Goal: Information Seeking & Learning: Find specific fact

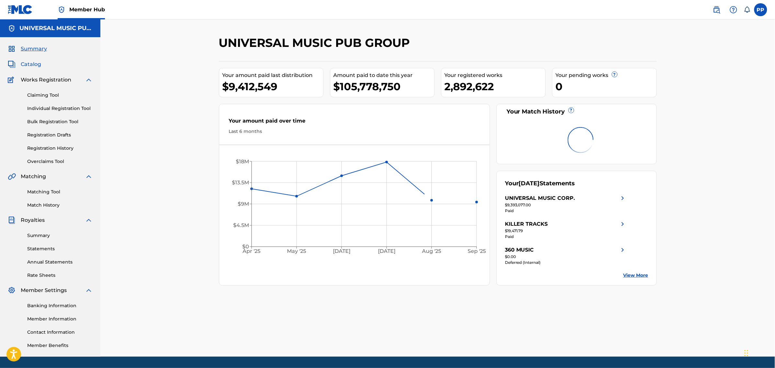
click at [35, 62] on span "Catalog" at bounding box center [31, 65] width 20 height 8
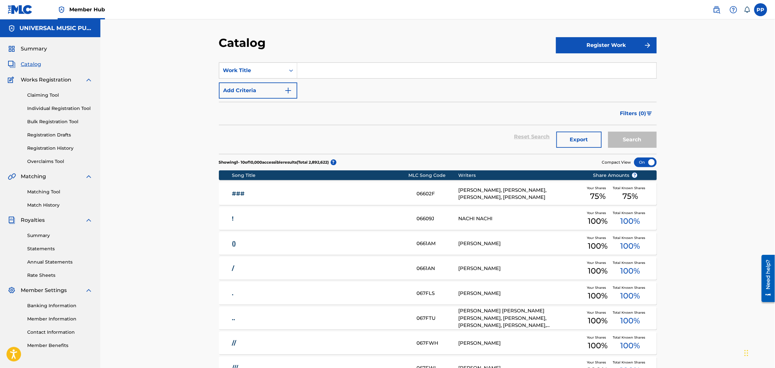
click at [319, 69] on input "Search Form" at bounding box center [476, 71] width 359 height 16
paste input "WHERE EVERYBODY KNOWS YOUR NAME"
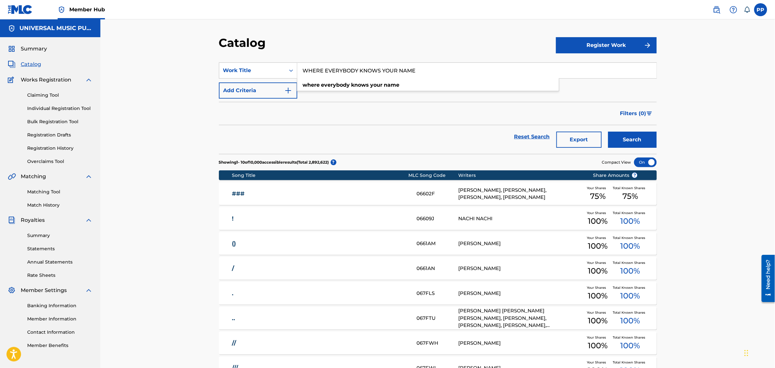
type input "WHERE EVERYBODY KNOWS YOUR NAME"
click at [631, 139] on button "Search" at bounding box center [632, 140] width 49 height 16
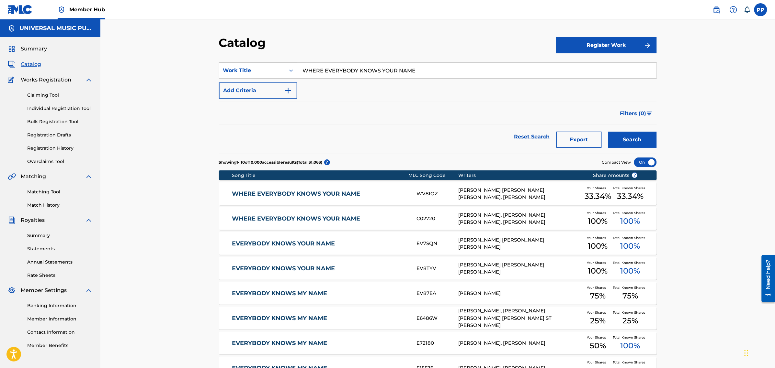
click at [374, 219] on link "WHERE EVERYBODY KNOWS YOUR NAME" at bounding box center [320, 218] width 176 height 7
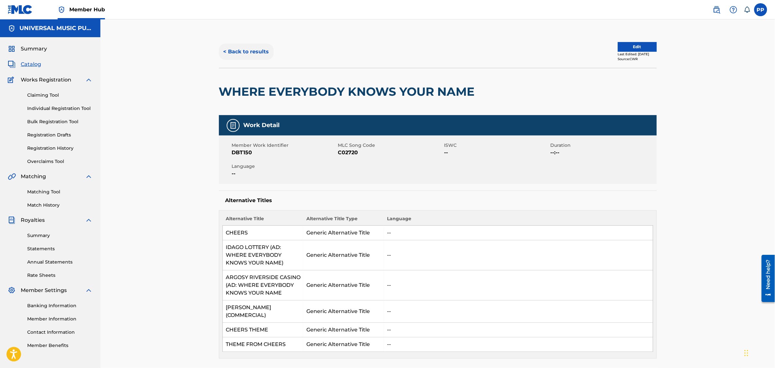
click at [259, 44] on button "< Back to results" at bounding box center [246, 52] width 55 height 16
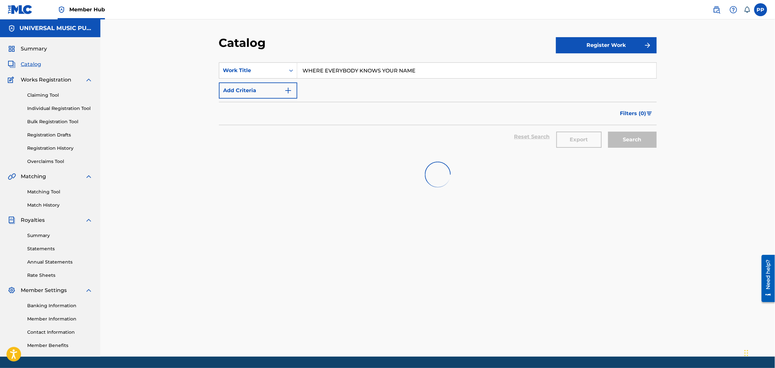
click at [366, 62] on section "SearchWithCriteria1f6e3bfe-ae20-4b96-b04a-4df1fa609028 Work Title WHERE EVERYBO…" at bounding box center [438, 104] width 438 height 99
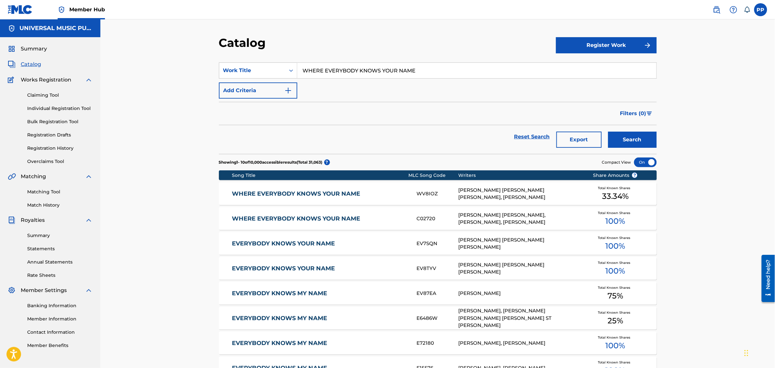
click at [364, 67] on input "WHERE EVERYBODY KNOWS YOUR NAME" at bounding box center [476, 71] width 359 height 16
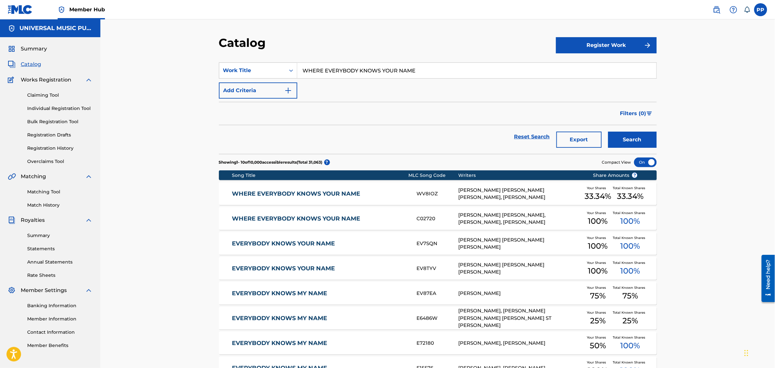
click at [363, 67] on input "WHERE EVERYBODY KNOWS YOUR NAME" at bounding box center [476, 71] width 359 height 16
paste input "GOOD COMPANY (THE TALK THEME)"
type input "GOOD COMPANY (THE TALK THEME)"
drag, startPoint x: 635, startPoint y: 135, endPoint x: 628, endPoint y: 140, distance: 8.0
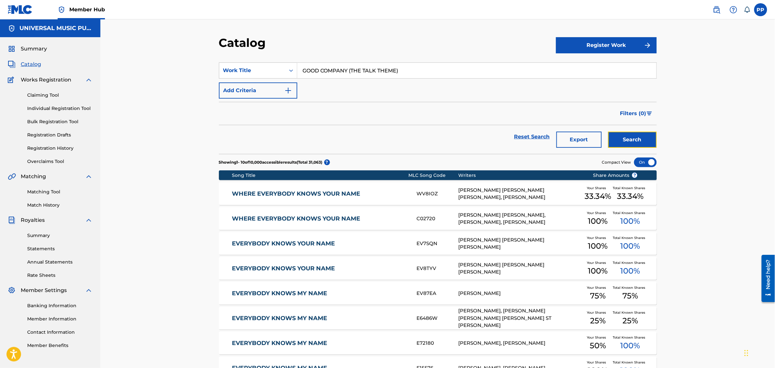
click at [635, 136] on button "Search" at bounding box center [632, 140] width 49 height 16
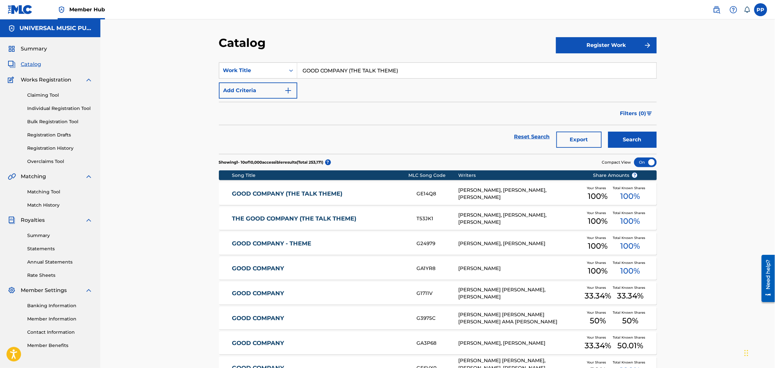
click at [276, 217] on link "THE GOOD COMPANY (THE TALK THEME)" at bounding box center [320, 218] width 176 height 7
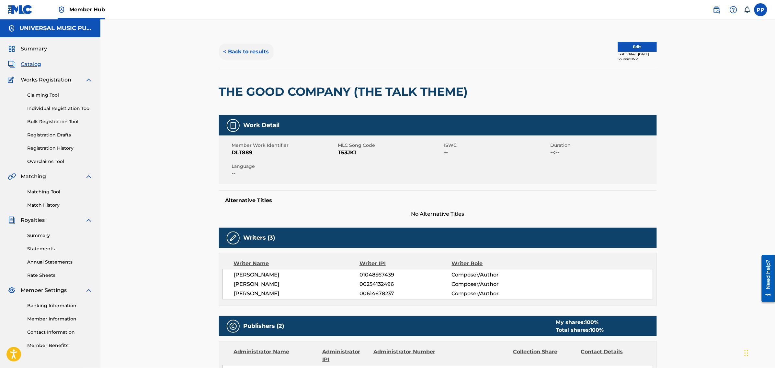
click at [232, 48] on button "< Back to results" at bounding box center [246, 52] width 55 height 16
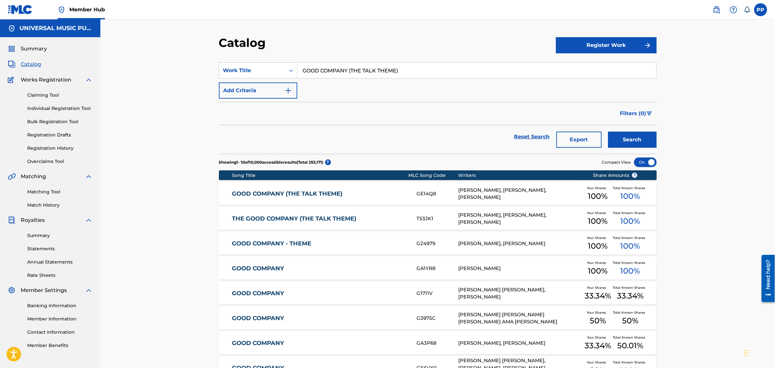
click at [278, 188] on div "GOOD COMPANY (THE TALK THEME) GE14Q8 [PERSON_NAME], [PERSON_NAME], [PERSON_NAME…" at bounding box center [438, 194] width 438 height 23
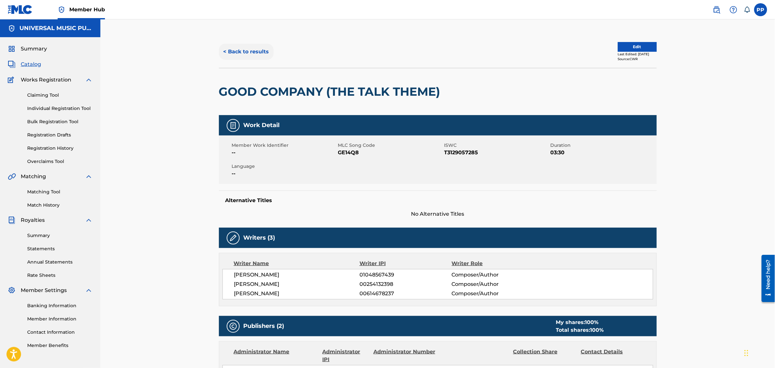
click at [253, 53] on button "< Back to results" at bounding box center [246, 52] width 55 height 16
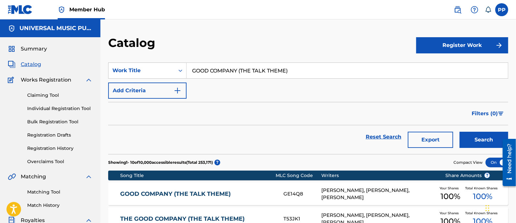
click at [302, 71] on input "GOOD COMPANY (THE TALK THEME)" at bounding box center [346, 71] width 321 height 16
type input "c"
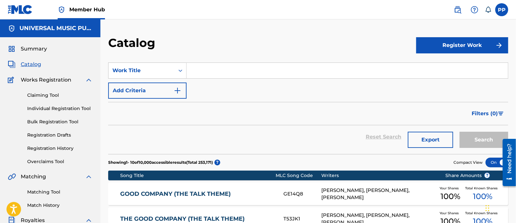
paste input "HAPPY DAYS THEME"
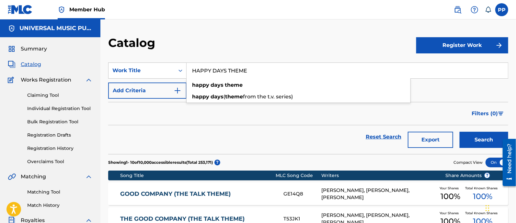
type input "HAPPY DAYS THEME"
click at [459, 132] on button "Search" at bounding box center [483, 140] width 49 height 16
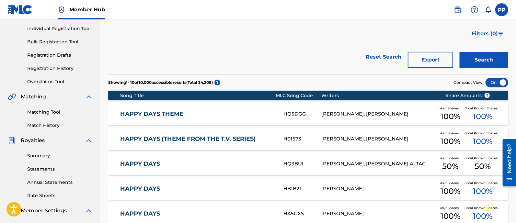
scroll to position [81, 0]
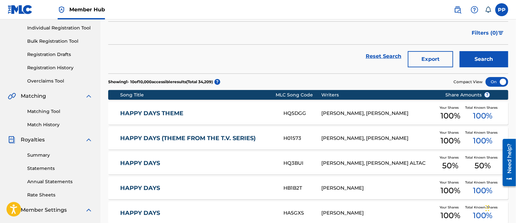
click at [198, 111] on link "HAPPY DAYS THEME" at bounding box center [197, 113] width 154 height 7
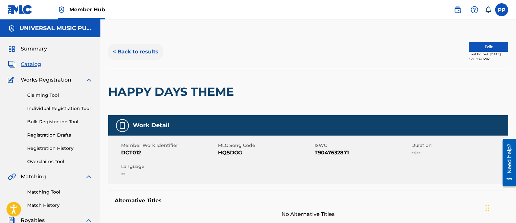
click at [137, 53] on button "< Back to results" at bounding box center [135, 52] width 55 height 16
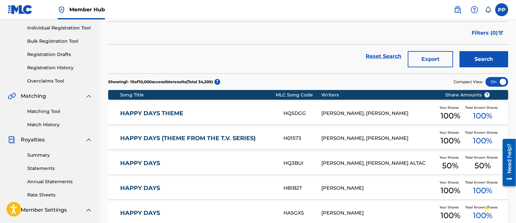
click at [209, 135] on link "HAPPY DAYS (THEME FROM THE T.V. SERIES)" at bounding box center [197, 138] width 154 height 7
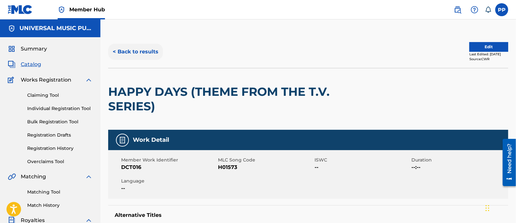
click at [129, 49] on button "< Back to results" at bounding box center [135, 52] width 55 height 16
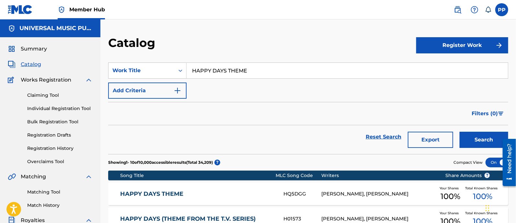
click at [248, 63] on input "HAPPY DAYS THEME" at bounding box center [346, 71] width 321 height 16
paste input "WAII FIVE O -"
type input "[US_STATE] FIVE O - THEME"
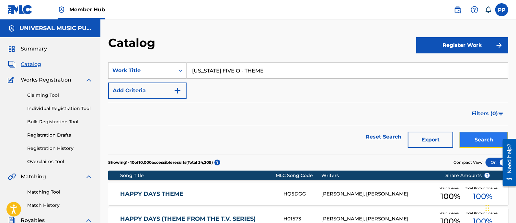
click at [469, 135] on button "Search" at bounding box center [483, 140] width 49 height 16
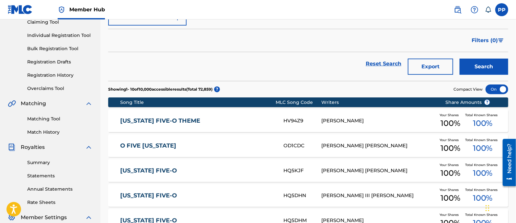
scroll to position [81, 0]
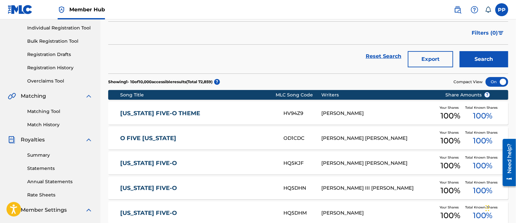
click at [242, 105] on div "[US_STATE] FIVE-O THEME HV94Z9 [PERSON_NAME] Your Shares 100 % Total Known Shar…" at bounding box center [308, 113] width 400 height 23
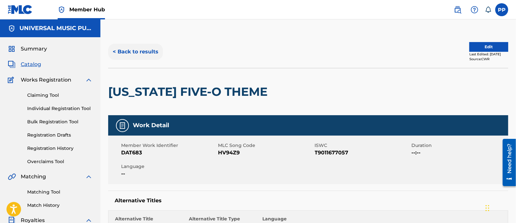
click at [153, 50] on button "< Back to results" at bounding box center [135, 52] width 55 height 16
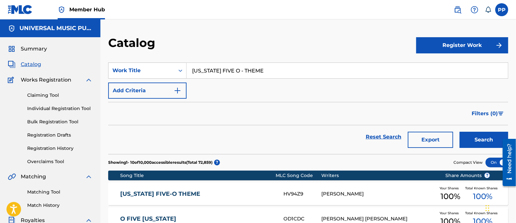
click at [261, 75] on input "[US_STATE] FIVE O - THEME" at bounding box center [346, 71] width 321 height 16
paste input "CLAIRE DE LUNE (NEW FULL MIX)"
type input "CLAIRE DE LUNE (NEW FULL MIX)"
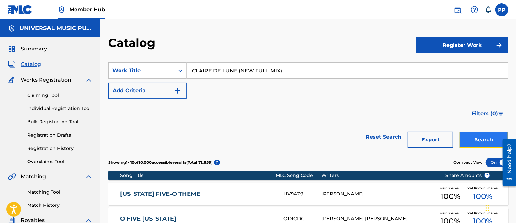
click at [468, 138] on button "Search" at bounding box center [483, 140] width 49 height 16
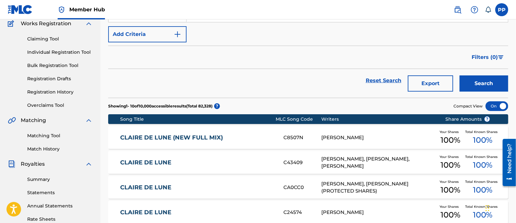
scroll to position [121, 0]
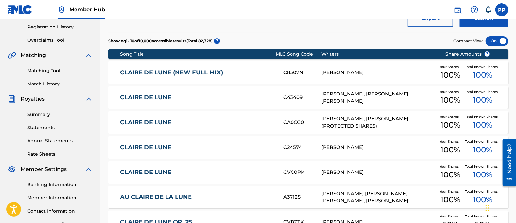
click at [251, 74] on link "CLAIRE DE LUNE (NEW FULL MIX)" at bounding box center [197, 72] width 154 height 7
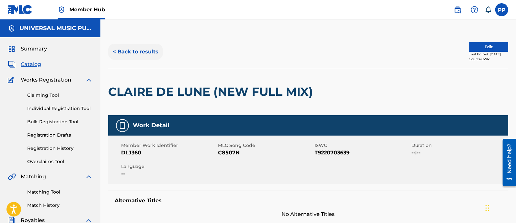
click at [134, 55] on button "< Back to results" at bounding box center [135, 52] width 55 height 16
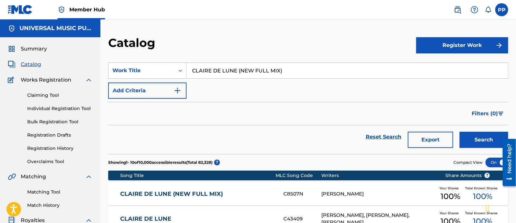
click at [240, 66] on input "CLAIRE DE LUNE (NEW FULL MIX)" at bounding box center [346, 71] width 321 height 16
paste input "STREETS OF [GEOGRAPHIC_DATA] - MAIN THEME"
type input "STREETS OF [GEOGRAPHIC_DATA] - MAIN THEME"
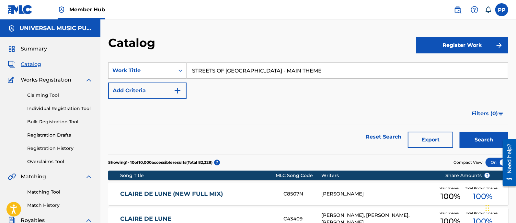
click at [459, 132] on button "Search" at bounding box center [483, 140] width 49 height 16
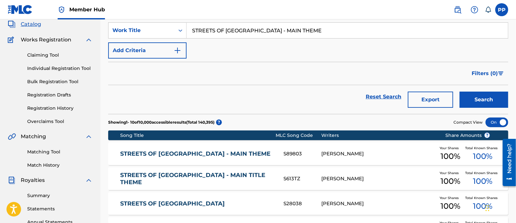
scroll to position [81, 0]
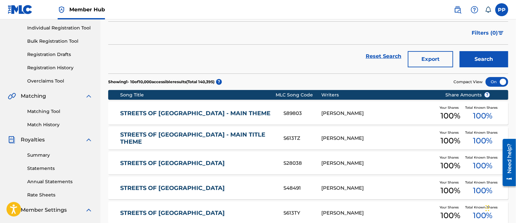
click at [208, 112] on link "STREETS OF [GEOGRAPHIC_DATA] - MAIN THEME" at bounding box center [197, 113] width 154 height 7
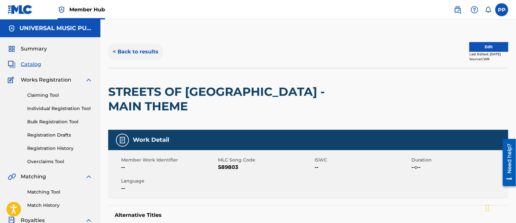
click at [138, 48] on button "< Back to results" at bounding box center [135, 52] width 55 height 16
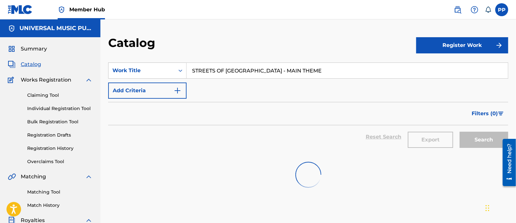
scroll to position [81, 0]
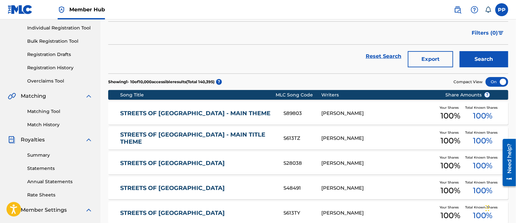
click at [228, 130] on div "STREETS OF [GEOGRAPHIC_DATA] - MAIN TITLE THEME S613TZ [PERSON_NAME] Your Share…" at bounding box center [308, 138] width 400 height 23
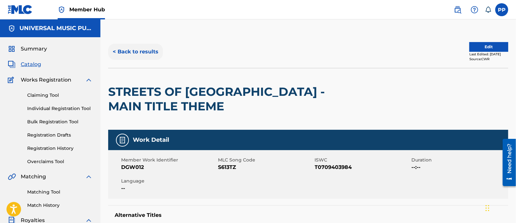
click at [129, 53] on button "< Back to results" at bounding box center [135, 52] width 55 height 16
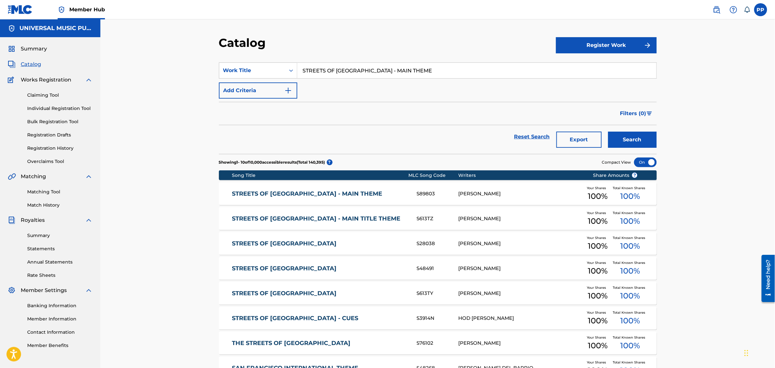
click at [348, 73] on input "STREETS OF [GEOGRAPHIC_DATA] - MAIN THEME" at bounding box center [476, 71] width 359 height 16
paste input "AR TREK - MAIN TITLE (T.V.)"
type input "STAR TREK - MAIN TITLE (T.V.)"
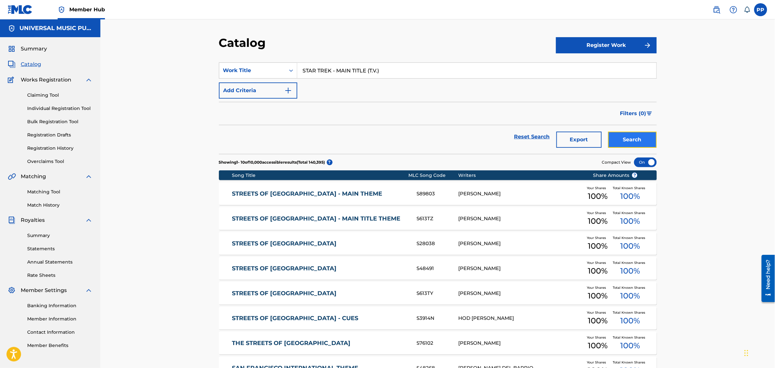
click at [633, 140] on button "Search" at bounding box center [632, 140] width 49 height 16
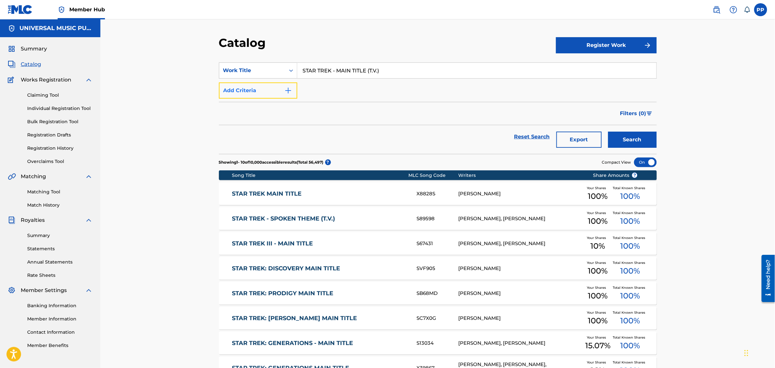
drag, startPoint x: 274, startPoint y: 94, endPoint x: 277, endPoint y: 94, distance: 3.6
click at [274, 94] on button "Add Criteria" at bounding box center [258, 91] width 78 height 16
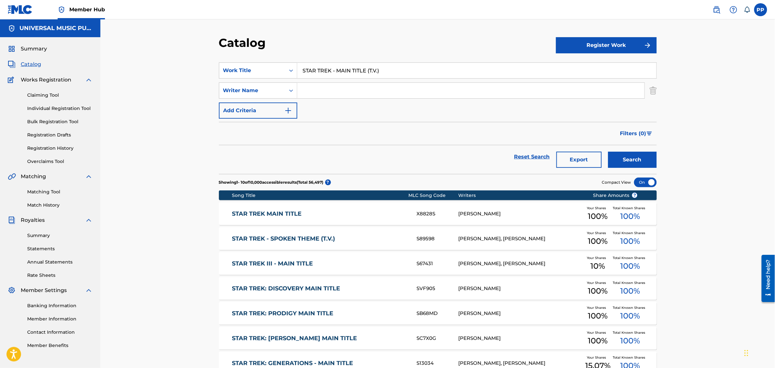
click at [321, 93] on input "Search Form" at bounding box center [470, 91] width 347 height 16
type input "courage"
click at [608, 152] on button "Search" at bounding box center [632, 160] width 49 height 16
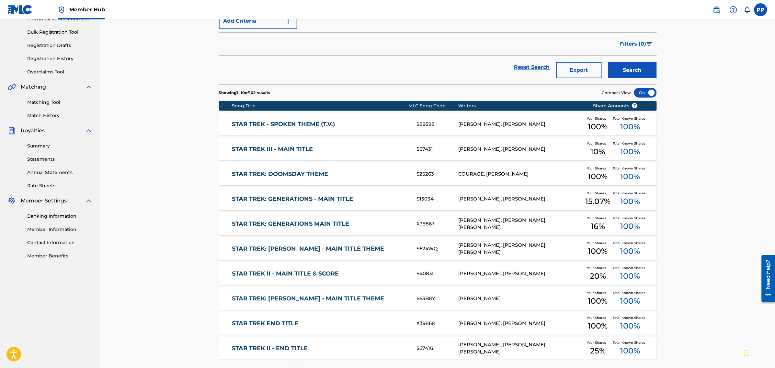
scroll to position [121, 0]
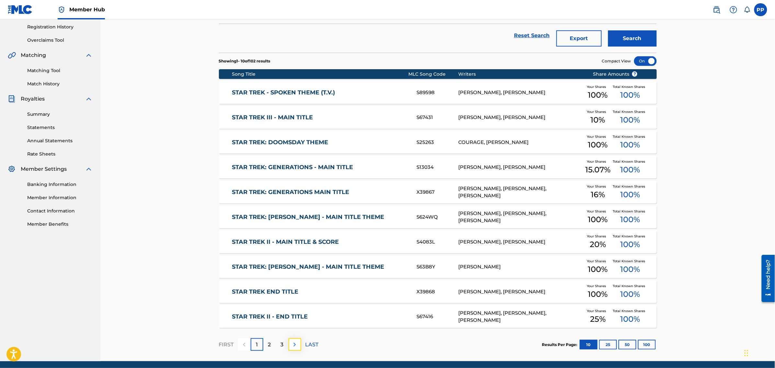
click at [293, 344] on img at bounding box center [295, 345] width 8 height 8
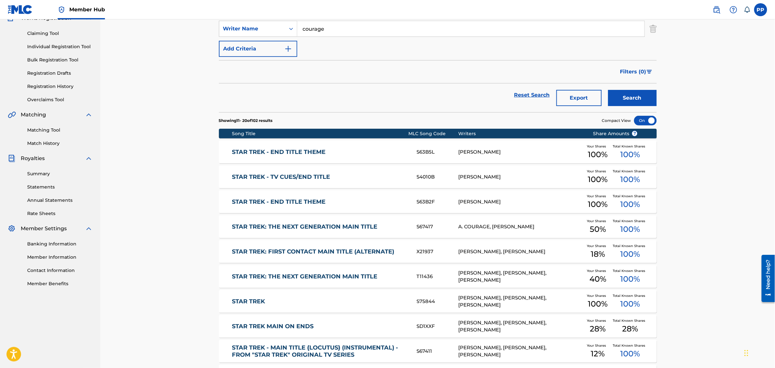
scroll to position [0, 0]
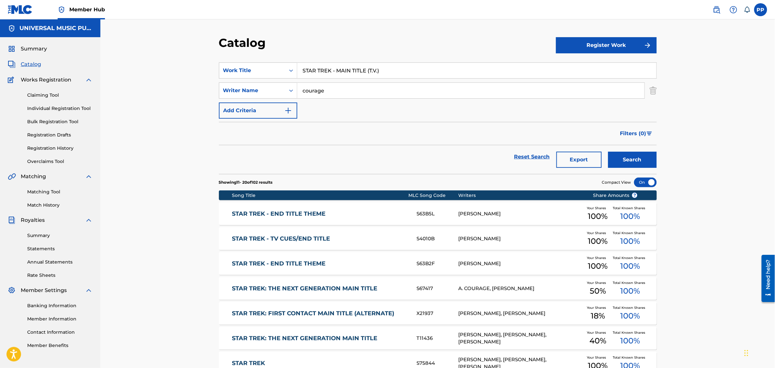
click at [383, 67] on input "STAR TREK - MAIN TITLE (T.V.)" at bounding box center [476, 71] width 359 height 16
click at [608, 152] on button "Search" at bounding box center [632, 160] width 49 height 16
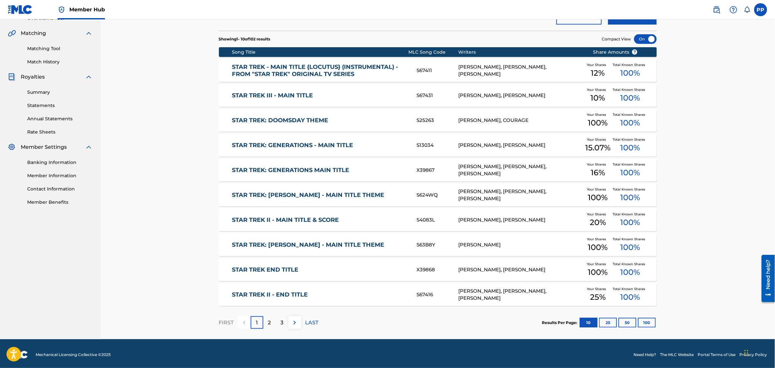
scroll to position [146, 0]
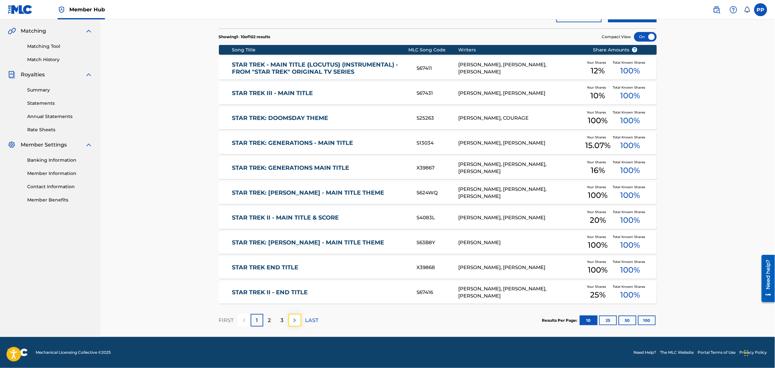
click at [298, 322] on img at bounding box center [295, 321] width 8 height 8
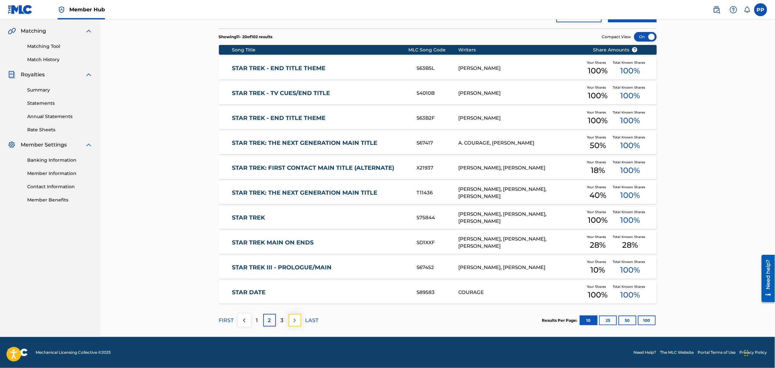
click at [292, 321] on img at bounding box center [295, 321] width 8 height 8
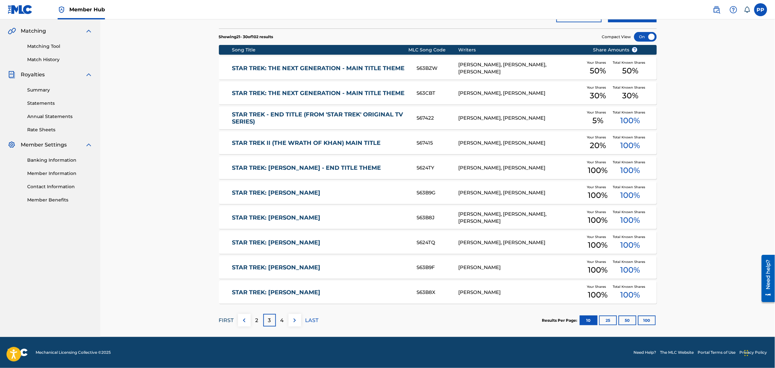
click at [228, 320] on p "FIRST" at bounding box center [226, 321] width 15 height 8
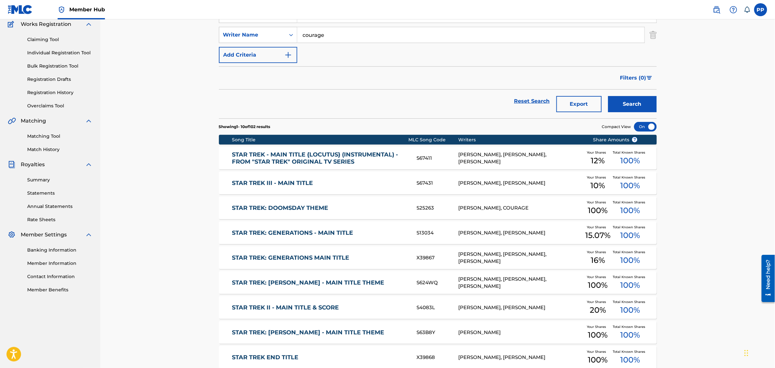
scroll to position [0, 0]
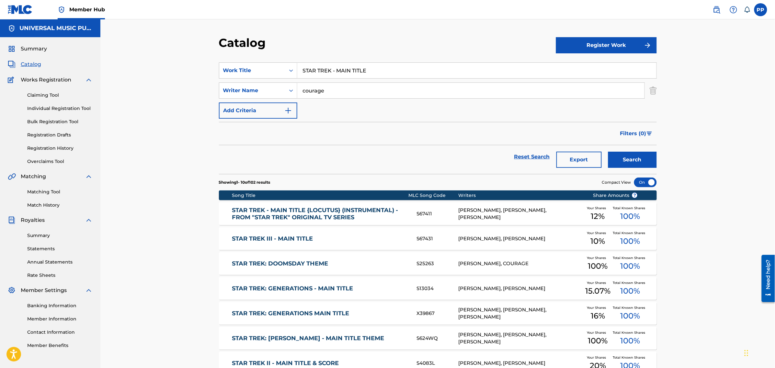
click at [329, 70] on input "STAR TREK - MAIN TITLE" at bounding box center [476, 71] width 359 height 16
paste input "WHERE MY HEART WILL TAKE ME"
type input "WHERE MY HEART WILL TAKE ME"
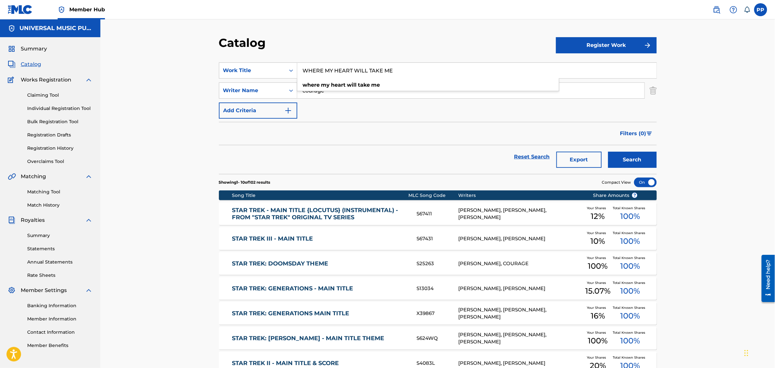
click at [347, 105] on div "SearchWithCriteria1f6e3bfe-ae20-4b96-b04a-4df1fa609028 Work Title WHERE MY HEAR…" at bounding box center [438, 90] width 438 height 56
click at [359, 95] on input "courage" at bounding box center [470, 91] width 347 height 16
click at [652, 92] on img "Search Form" at bounding box center [653, 91] width 7 height 16
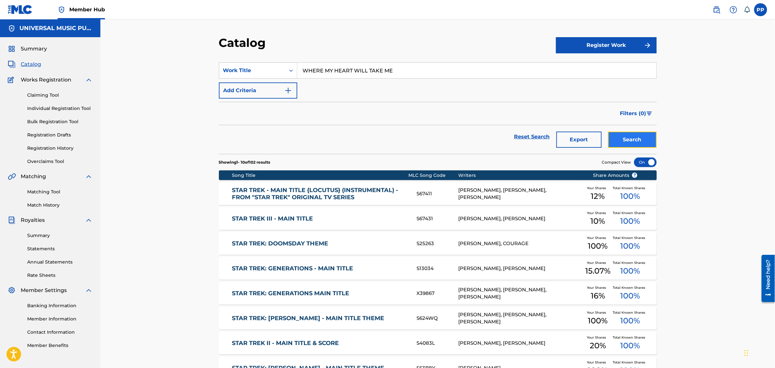
click at [634, 141] on button "Search" at bounding box center [632, 140] width 49 height 16
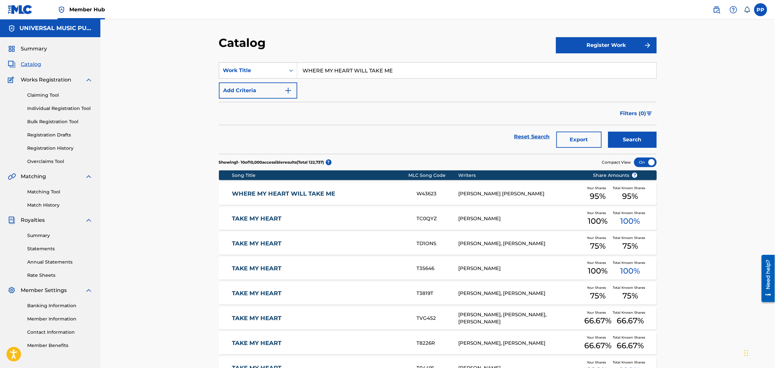
click at [344, 193] on link "WHERE MY HEART WILL TAKE ME" at bounding box center [320, 193] width 176 height 7
